Goal: Task Accomplishment & Management: Use online tool/utility

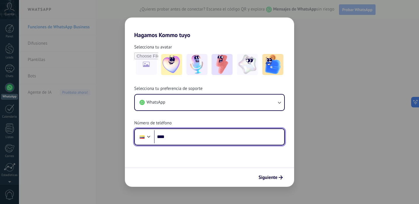
click at [182, 139] on input "****" at bounding box center [219, 136] width 130 height 13
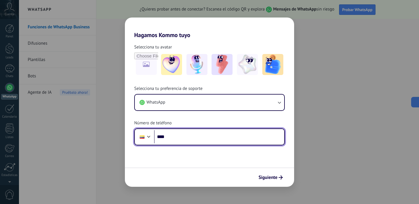
click at [205, 136] on input "****" at bounding box center [219, 136] width 130 height 13
paste input "**********"
drag, startPoint x: 178, startPoint y: 137, endPoint x: 168, endPoint y: 139, distance: 9.7
click at [168, 139] on input "**********" at bounding box center [219, 136] width 130 height 13
type input "**********"
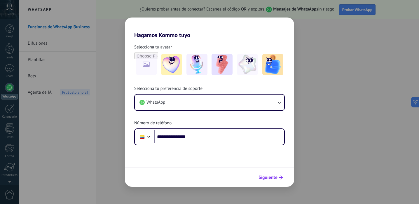
click at [271, 178] on span "Siguiente" at bounding box center [268, 177] width 19 height 4
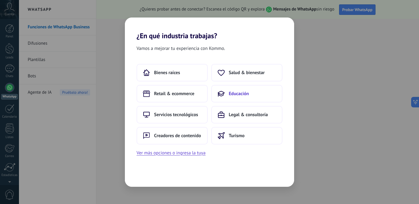
click at [248, 90] on button "Educación" at bounding box center [246, 94] width 71 height 18
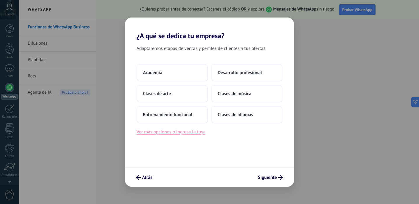
click at [189, 134] on button "Ver más opciones o ingresa la tuya" at bounding box center [171, 132] width 69 height 8
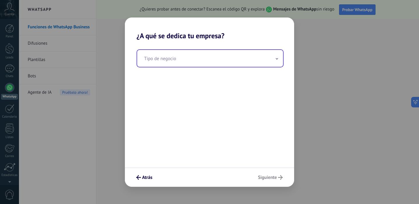
click at [185, 64] on input "text" at bounding box center [210, 58] width 146 height 17
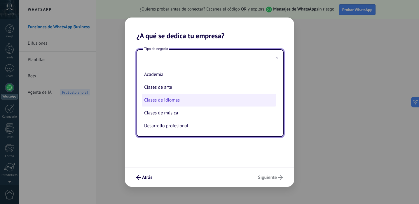
scroll to position [15, 0]
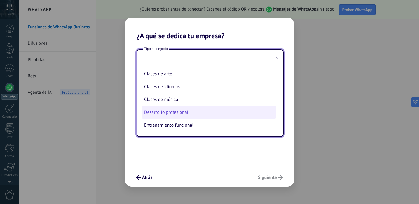
click at [192, 113] on li "Desarrollo profesional" at bounding box center [209, 112] width 134 height 13
type input "**********"
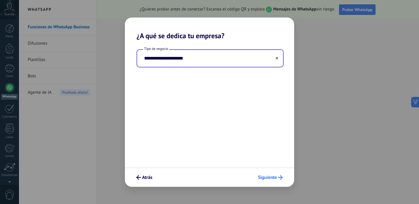
click at [274, 177] on span "Siguiente" at bounding box center [267, 177] width 19 height 4
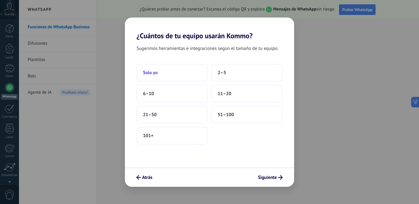
click at [170, 77] on button "Solo yo" at bounding box center [172, 73] width 71 height 18
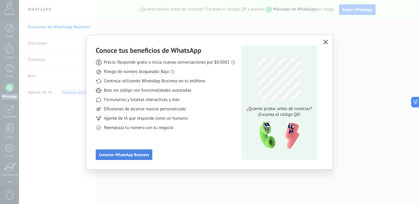
click at [145, 156] on span "Conectar WhatsApp Business" at bounding box center [124, 155] width 50 height 4
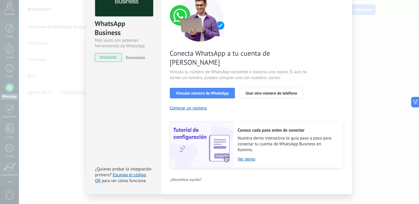
scroll to position [51, 0]
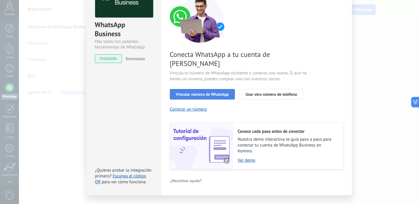
click at [214, 92] on span "Vincular número de WhatsApp" at bounding box center [202, 94] width 53 height 4
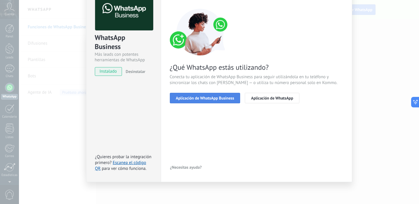
click at [207, 94] on button "Aplicación de WhatsApp Business" at bounding box center [205, 98] width 71 height 11
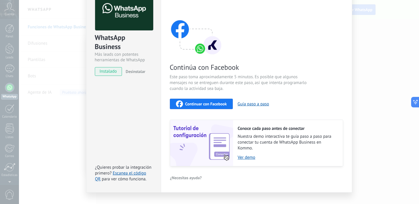
scroll to position [48, 0]
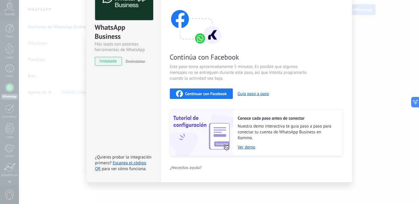
click at [200, 93] on span "Continuar con Facebook" at bounding box center [206, 94] width 42 height 4
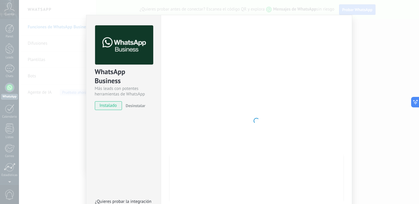
scroll to position [0, 0]
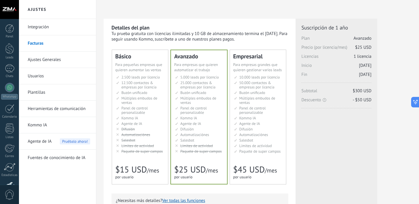
click at [130, 115] on ul "2.500 сделок на место 2.500 leads per seat 2.500 leads por licencia 添加线索和联系人 2.…" at bounding box center [140, 114] width 49 height 79
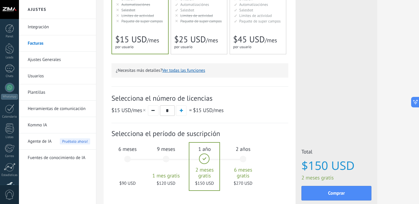
scroll to position [170, 0]
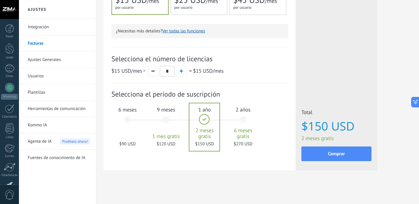
click at [129, 118] on div "6 meses $90 USD" at bounding box center [128, 122] width 32 height 41
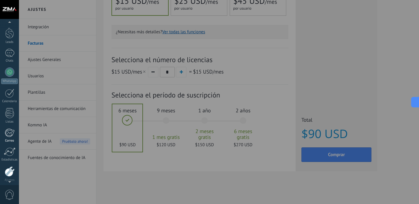
scroll to position [0, 0]
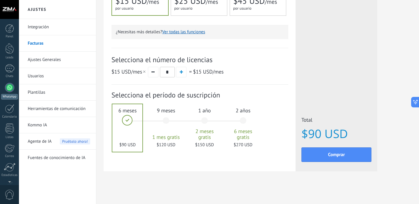
click at [10, 88] on div at bounding box center [9, 87] width 9 height 9
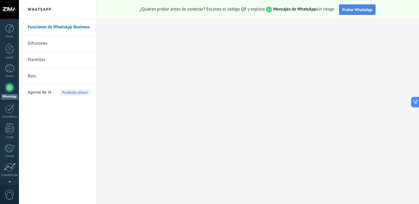
click at [360, 10] on span "Probar WhatsApp" at bounding box center [357, 9] width 30 height 5
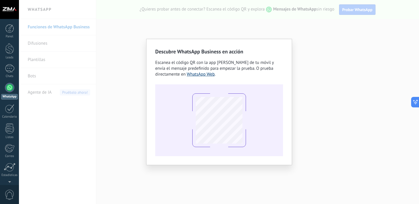
click at [199, 75] on link "WhatsApp Web" at bounding box center [201, 75] width 28 height 6
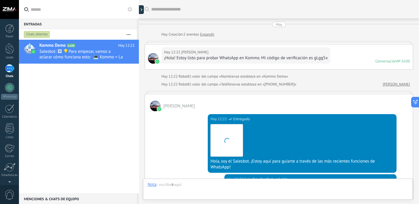
scroll to position [188, 0]
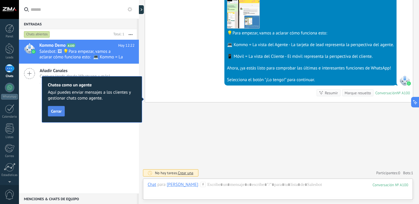
click at [60, 112] on span "Cerrar" at bounding box center [56, 111] width 11 height 4
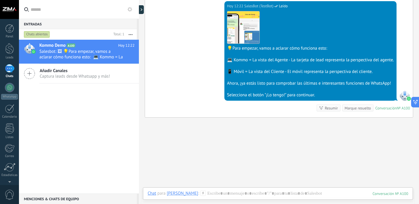
scroll to position [169, 0]
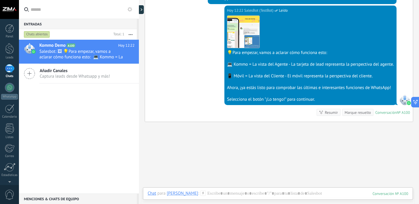
click at [39, 74] on div "Añadir Canales Captura leads desde Whatsapp y más!" at bounding box center [79, 74] width 120 height 20
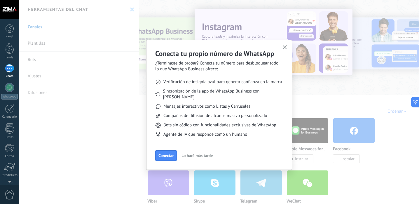
click at [285, 50] on button "button" at bounding box center [284, 48] width 7 height 8
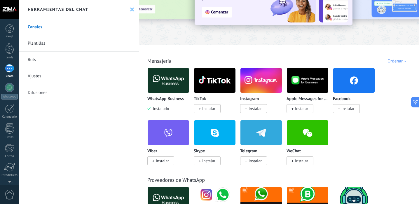
scroll to position [54, 0]
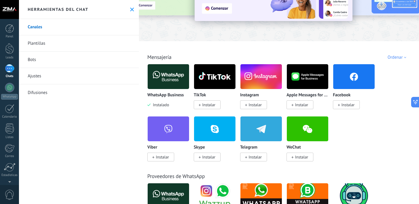
click at [170, 78] on img at bounding box center [168, 76] width 41 height 28
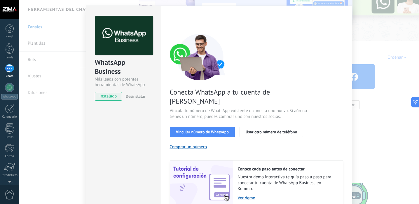
scroll to position [14, 0]
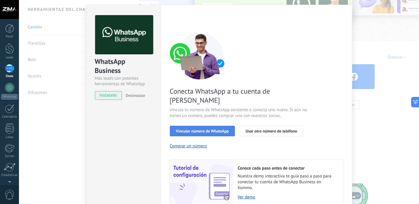
click at [205, 129] on span "Vincular número de WhatsApp" at bounding box center [202, 131] width 53 height 4
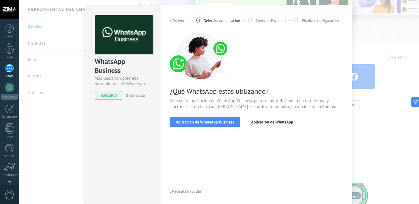
click at [222, 141] on div "< Volver 1 Seleccionar aplicación 2 Conectar Facebook 3 Finalizar configuración…" at bounding box center [256, 105] width 173 height 180
click at [229, 124] on span "Aplicación de WhatsApp Business" at bounding box center [205, 122] width 58 height 4
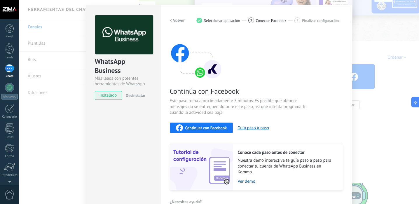
scroll to position [0, 0]
